Goal: Task Accomplishment & Management: Manage account settings

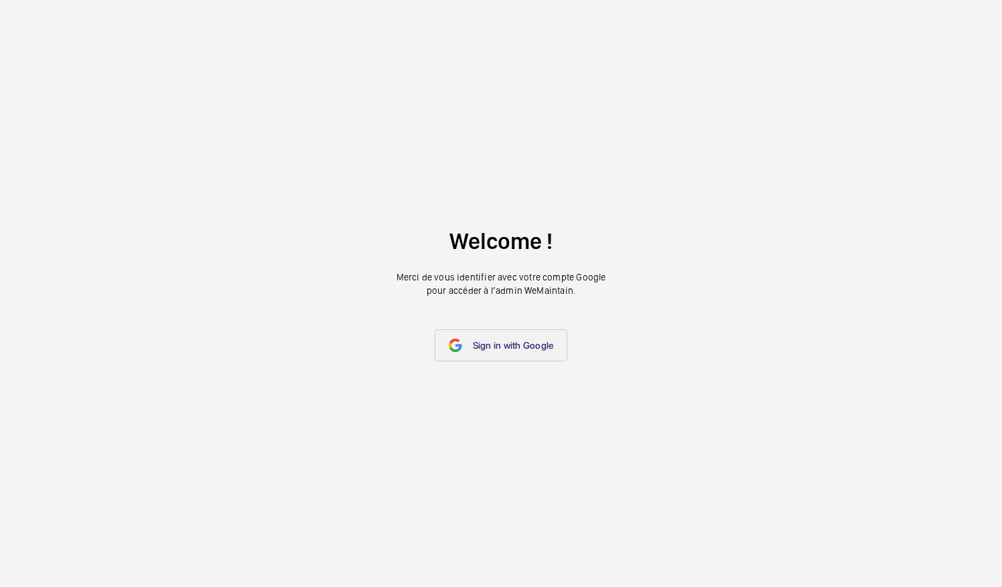
click at [546, 341] on span "Sign in with Google" at bounding box center [513, 345] width 81 height 11
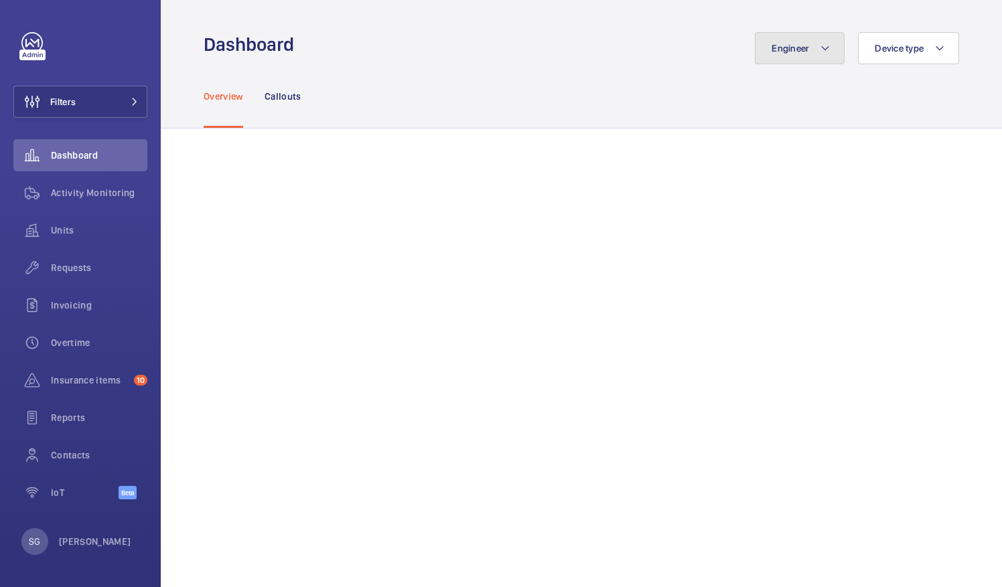
click at [765, 56] on button "Engineer" at bounding box center [800, 48] width 90 height 32
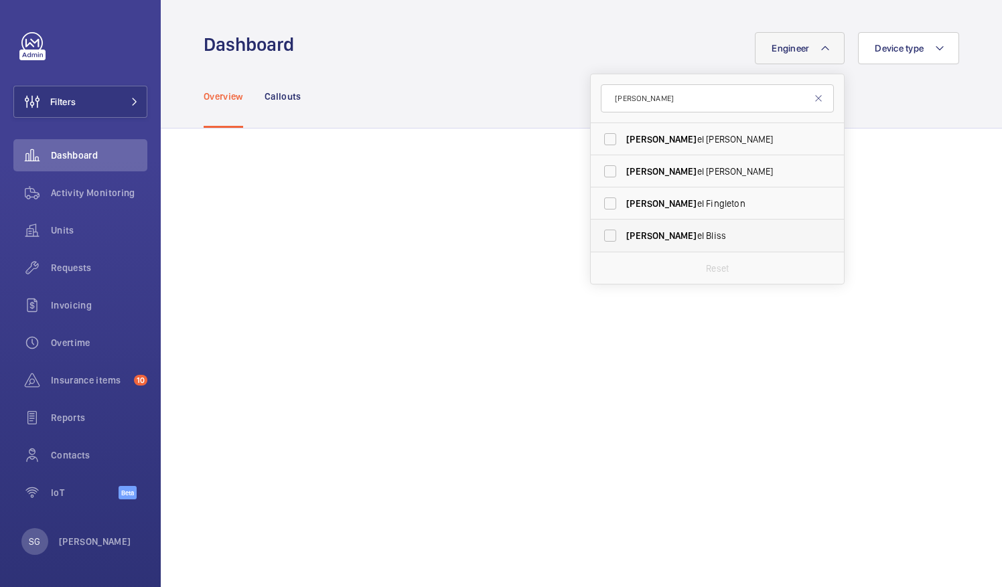
type input "[PERSON_NAME]"
click at [600, 246] on label "[PERSON_NAME]" at bounding box center [707, 236] width 233 height 32
click at [600, 246] on input "[PERSON_NAME]" at bounding box center [610, 235] width 27 height 27
checkbox input "true"
click at [929, 96] on div "Overview Callouts" at bounding box center [581, 96] width 755 height 64
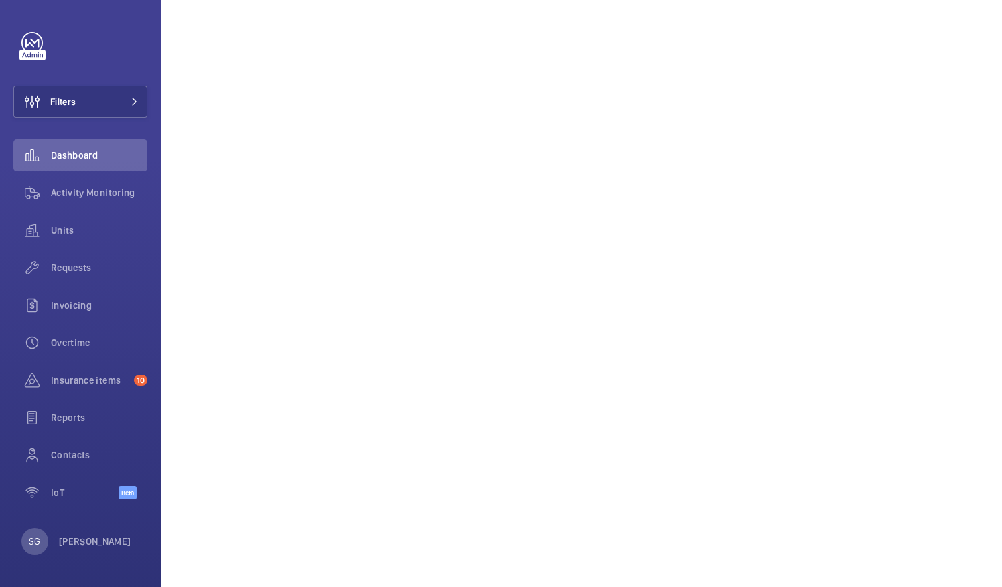
scroll to position [472, 0]
click at [110, 183] on div "Activity Monitoring" at bounding box center [80, 193] width 134 height 32
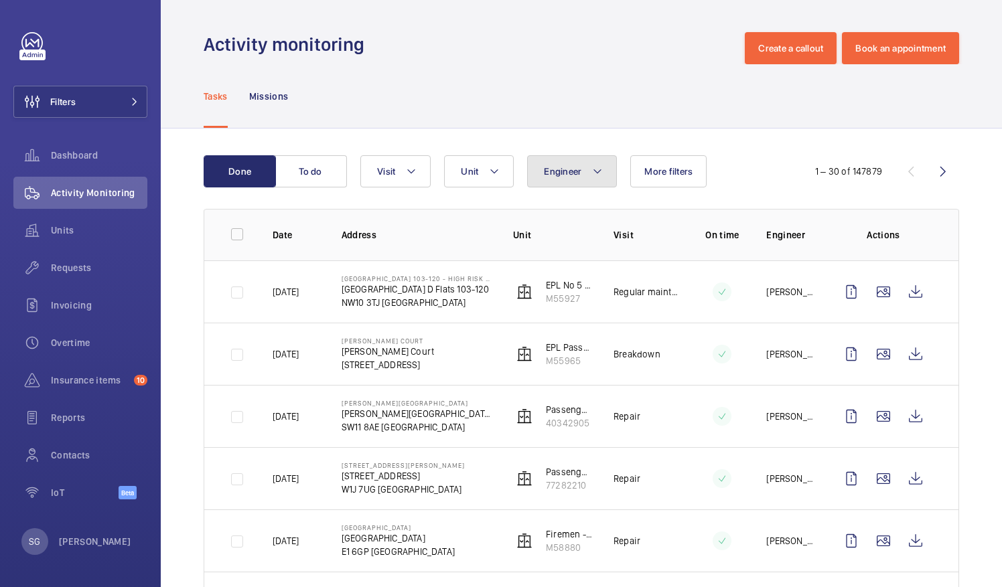
click at [561, 182] on button "Engineer" at bounding box center [572, 171] width 90 height 32
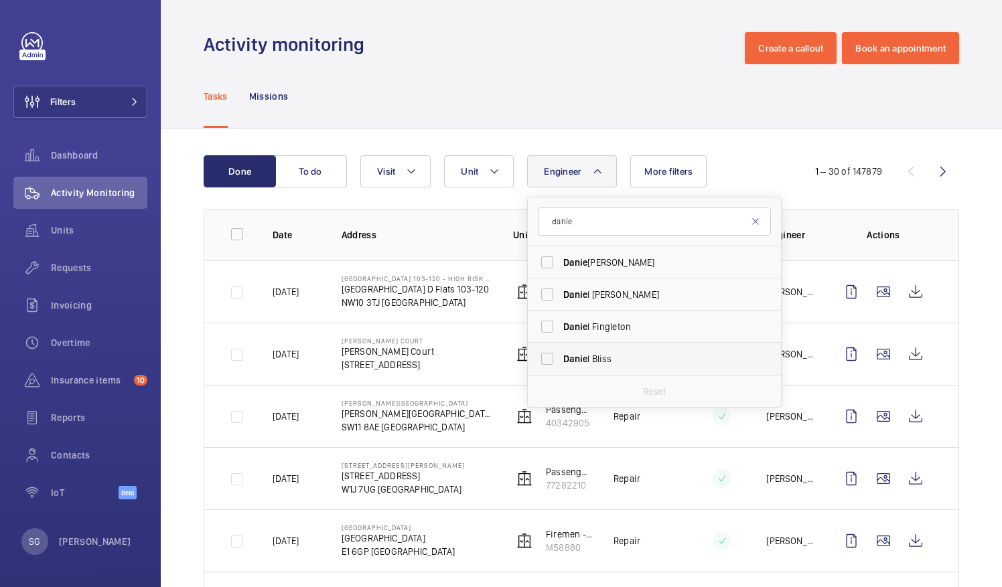
type input "danie"
click at [546, 366] on label "[PERSON_NAME]" at bounding box center [644, 359] width 233 height 32
click at [546, 366] on input "[PERSON_NAME]" at bounding box center [547, 359] width 27 height 27
checkbox input "true"
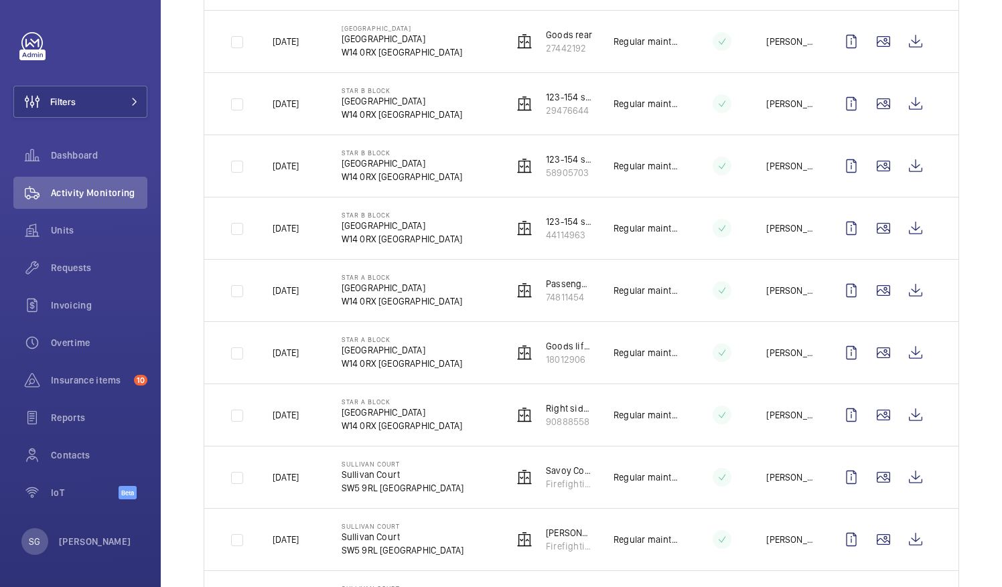
scroll to position [1567, 0]
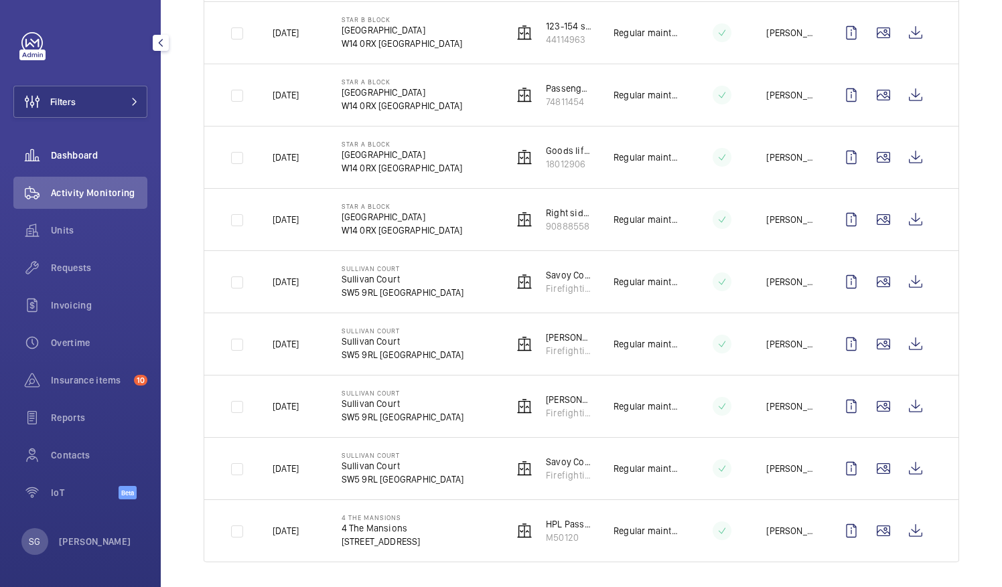
click at [82, 154] on span "Dashboard" at bounding box center [99, 155] width 96 height 13
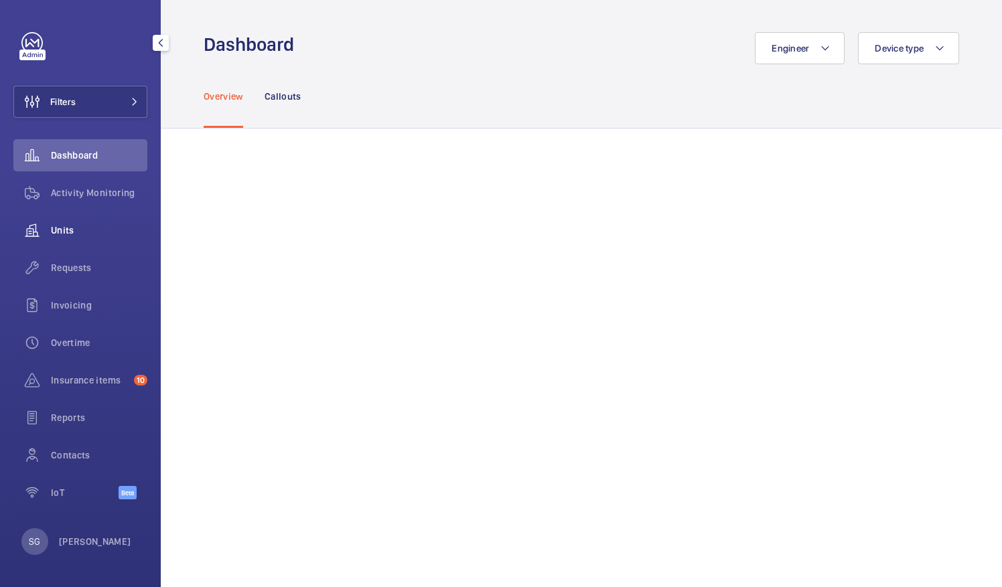
click at [68, 238] on div "Units" at bounding box center [80, 230] width 134 height 32
